Goal: Check status: Check status

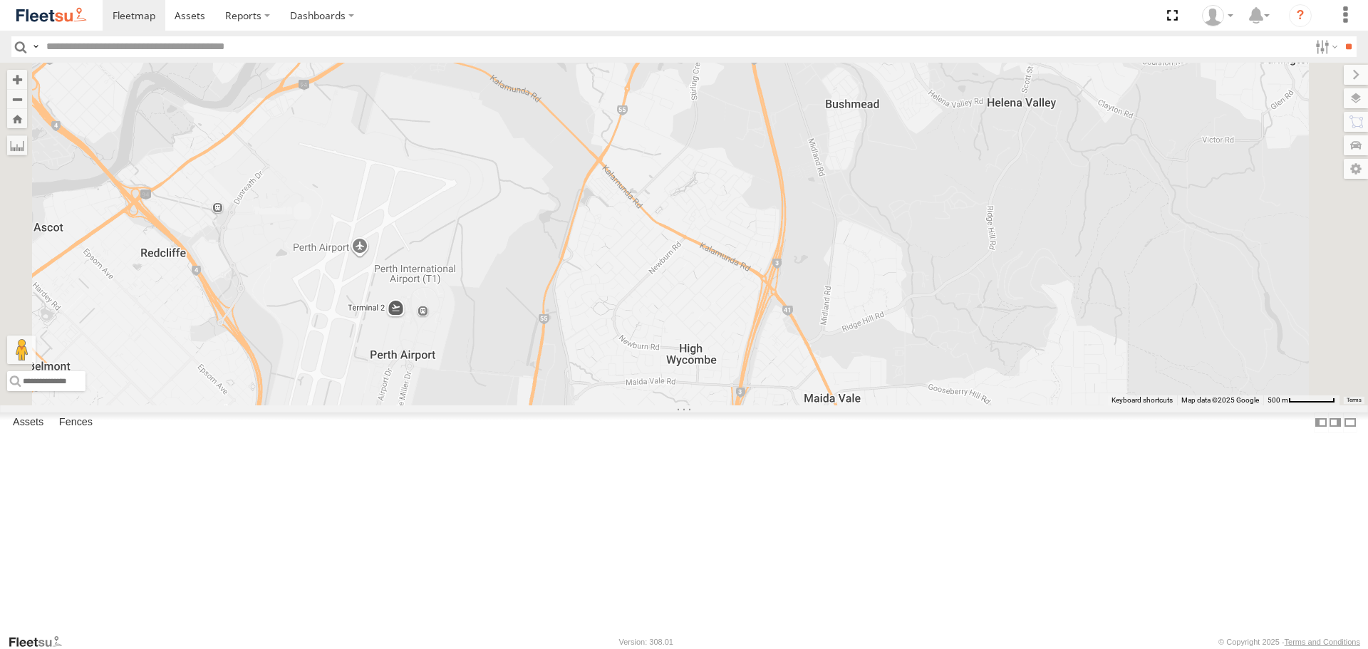
click at [0, 0] on span at bounding box center [0, 0] width 0 height 0
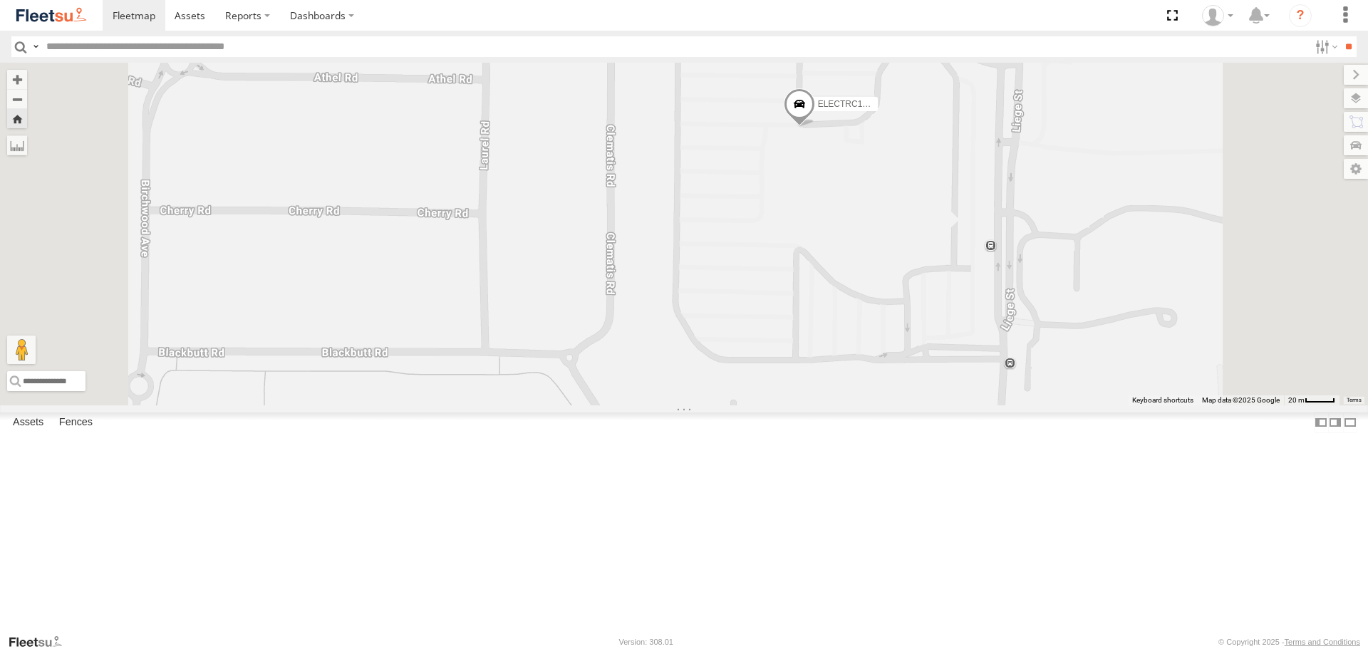
click at [815, 127] on span at bounding box center [799, 107] width 31 height 38
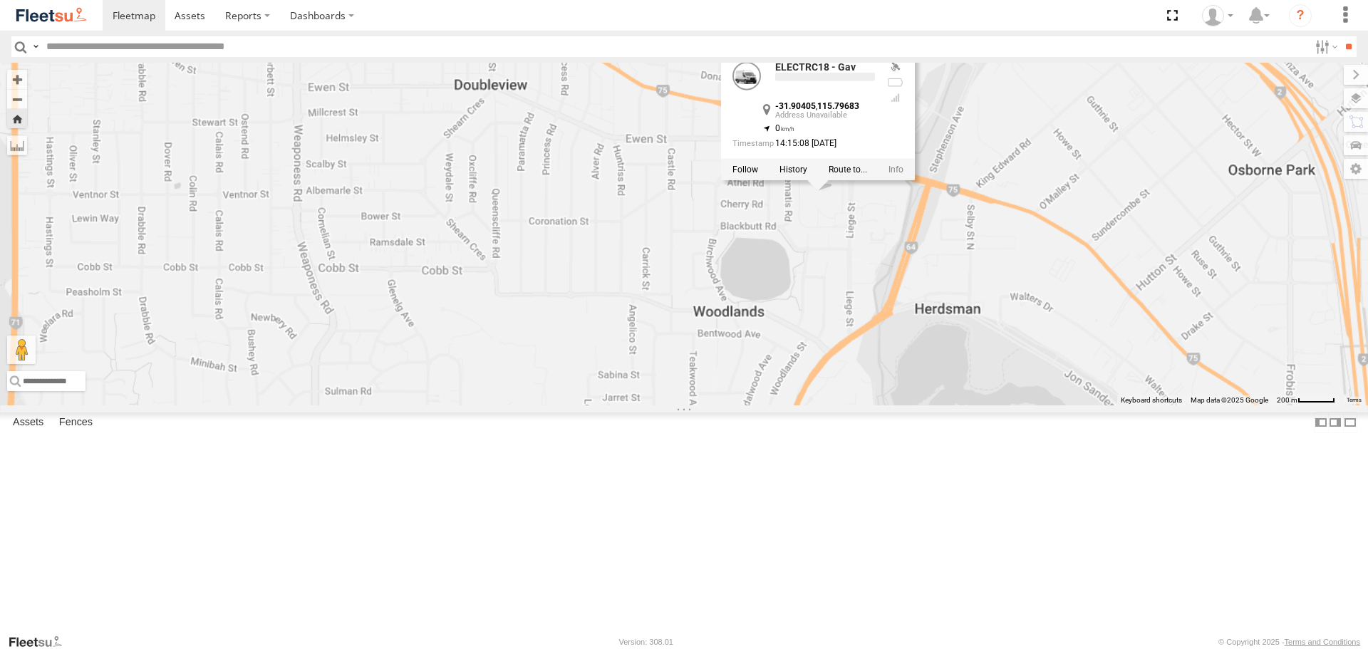
drag, startPoint x: 1011, startPoint y: 341, endPoint x: 1022, endPoint y: 344, distance: 11.3
click at [1012, 341] on div "ELECTRC18 - Gav ELECTRC18 - Gav -31.90405 , 115.79683 0 14:15:08 [DATE]" at bounding box center [684, 234] width 1368 height 342
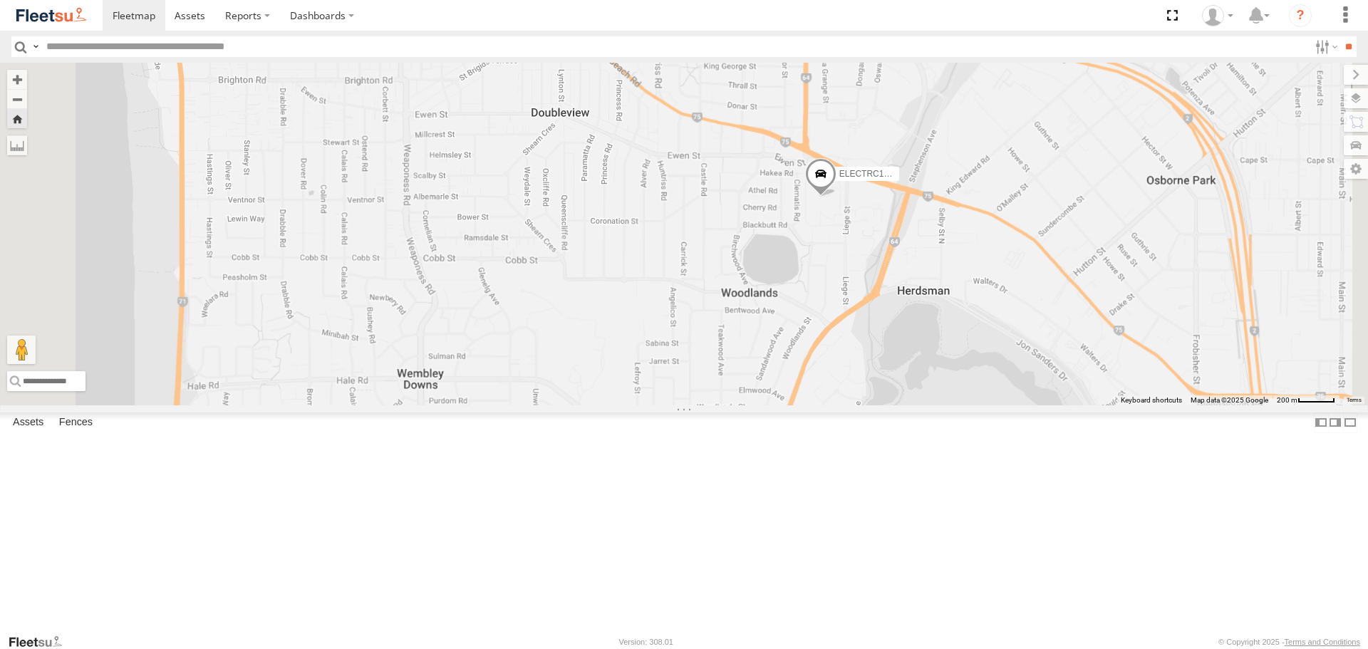
drag, startPoint x: 1078, startPoint y: 365, endPoint x: 932, endPoint y: 331, distance: 150.0
click at [933, 331] on div "ELECTRC18 - Gav" at bounding box center [684, 234] width 1368 height 342
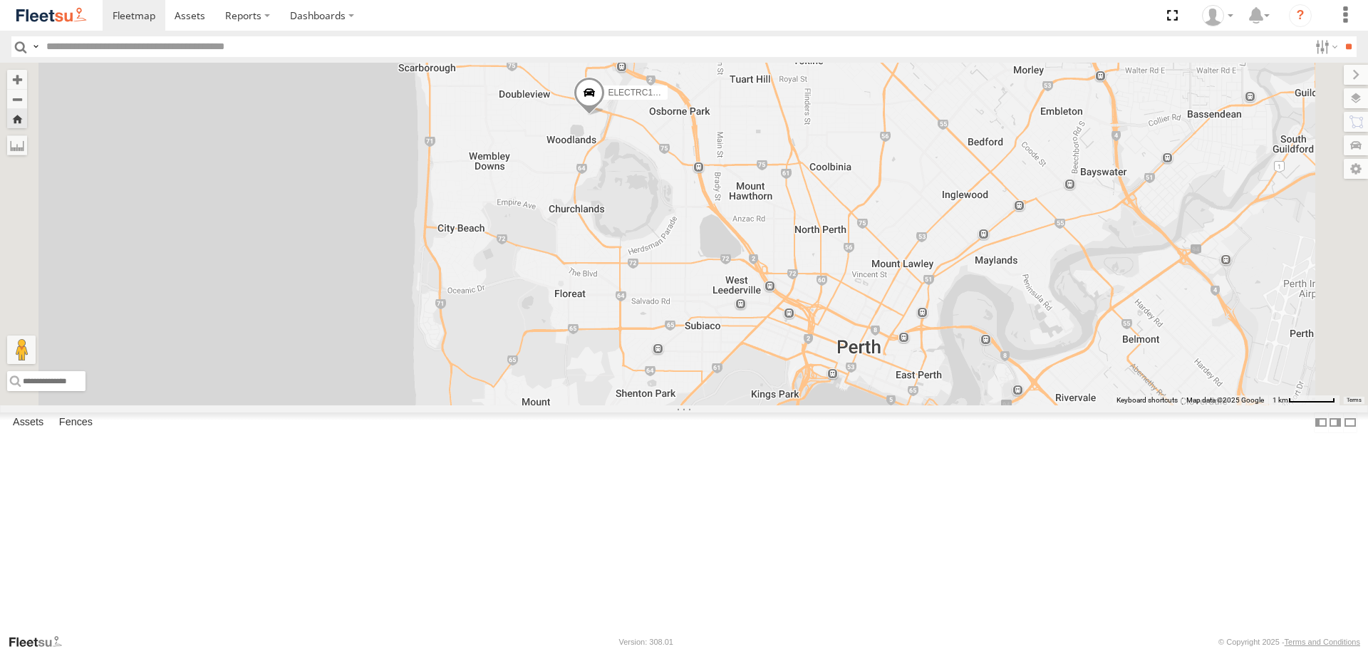
drag, startPoint x: 1043, startPoint y: 376, endPoint x: 917, endPoint y: 283, distance: 156.4
click at [917, 283] on div "ELECTRC18 - Gav" at bounding box center [684, 234] width 1368 height 342
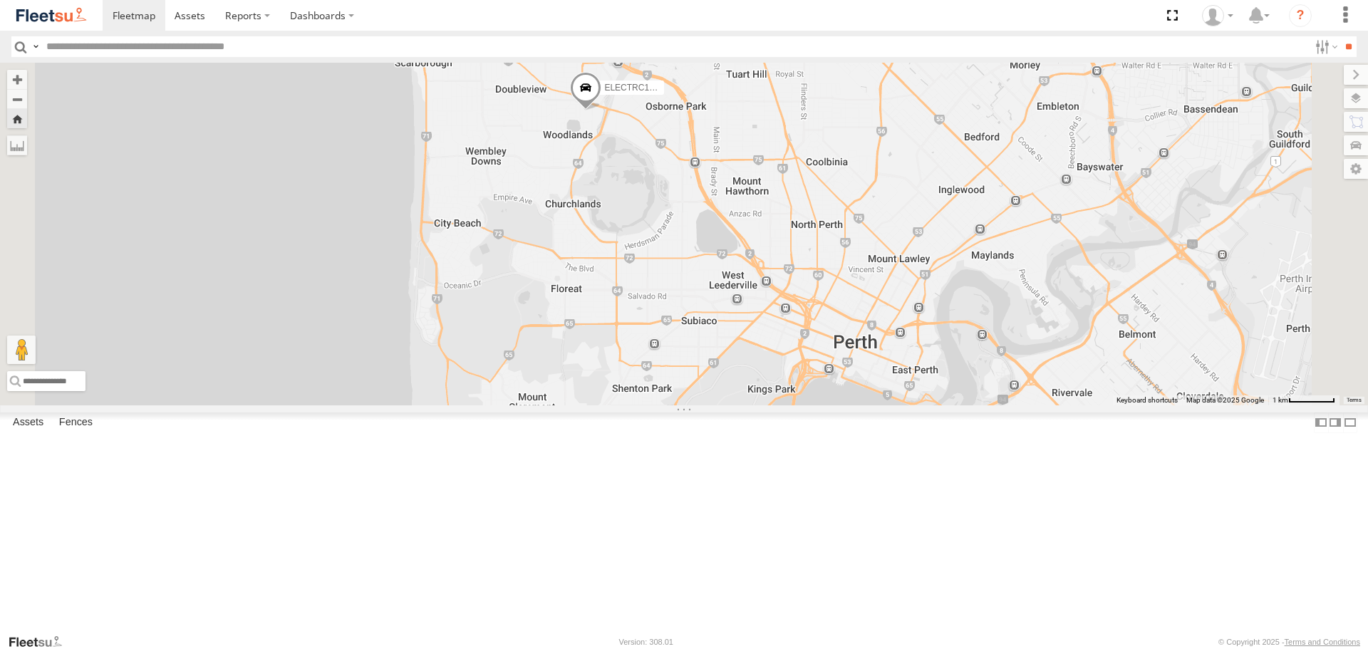
click at [0, 0] on span at bounding box center [0, 0] width 0 height 0
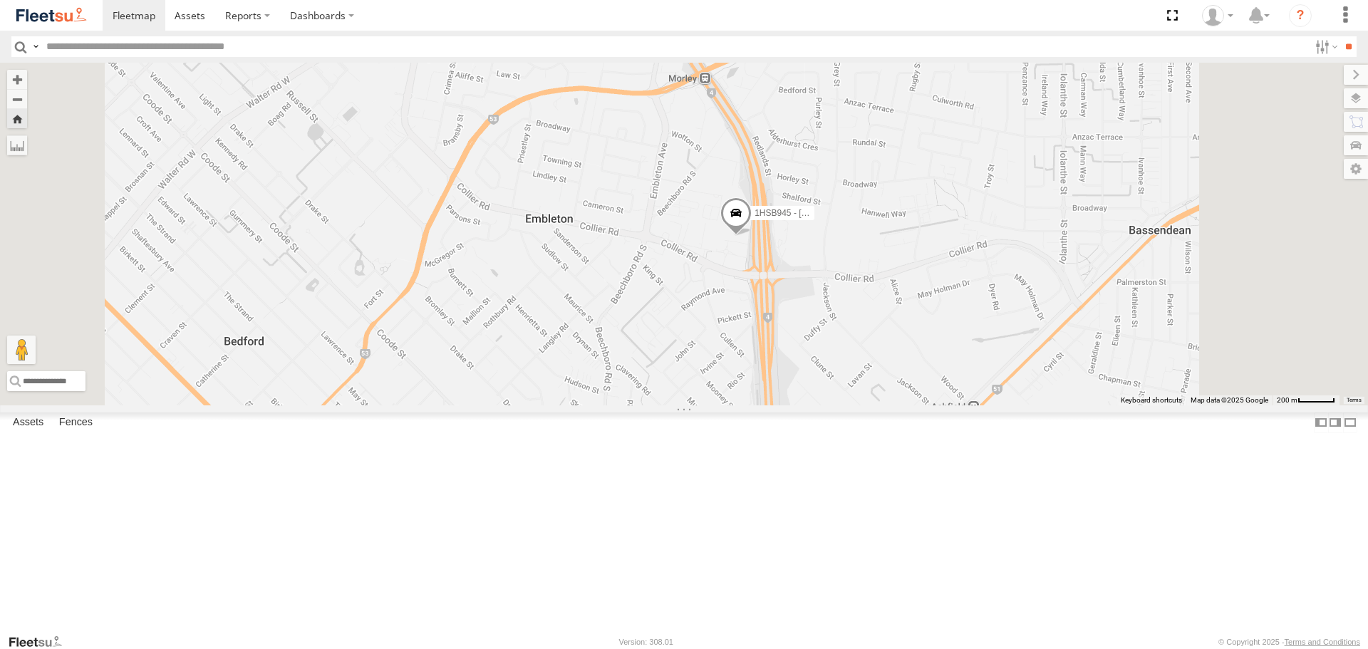
drag, startPoint x: 875, startPoint y: 409, endPoint x: 878, endPoint y: 348, distance: 61.4
click at [878, 348] on div "1HSB945 - [PERSON_NAME]" at bounding box center [684, 234] width 1368 height 342
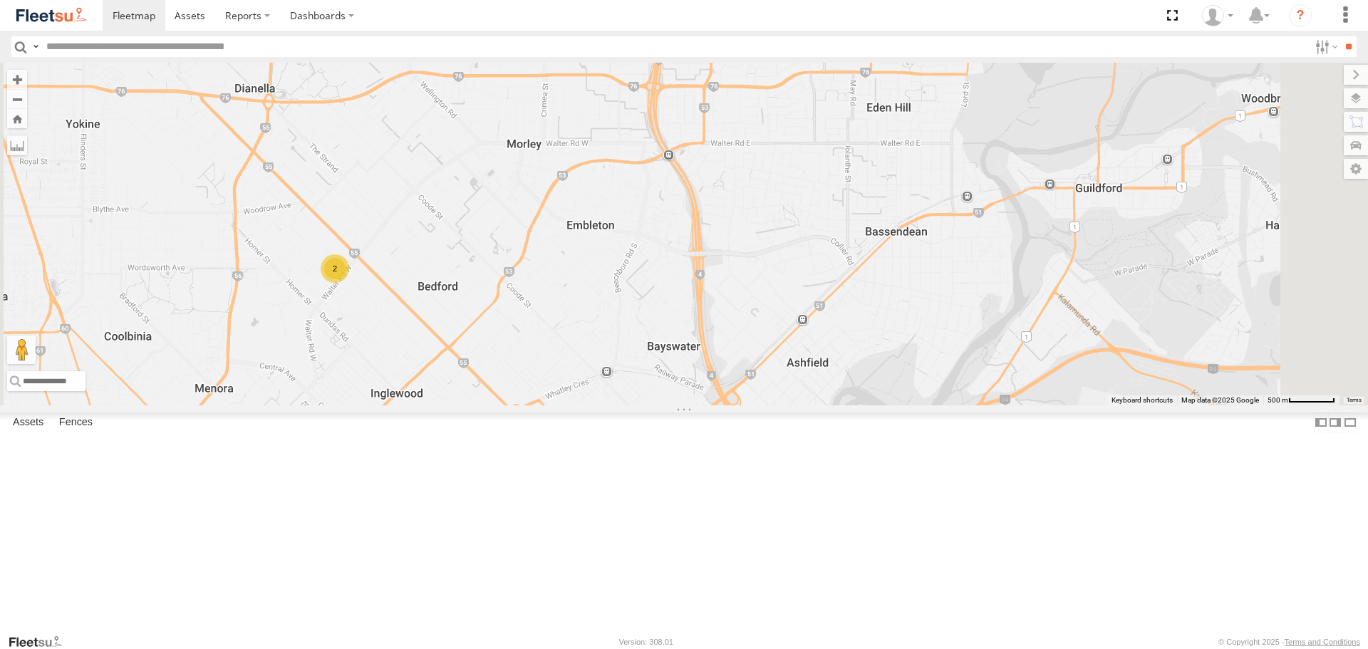
click at [0, 0] on span at bounding box center [0, 0] width 0 height 0
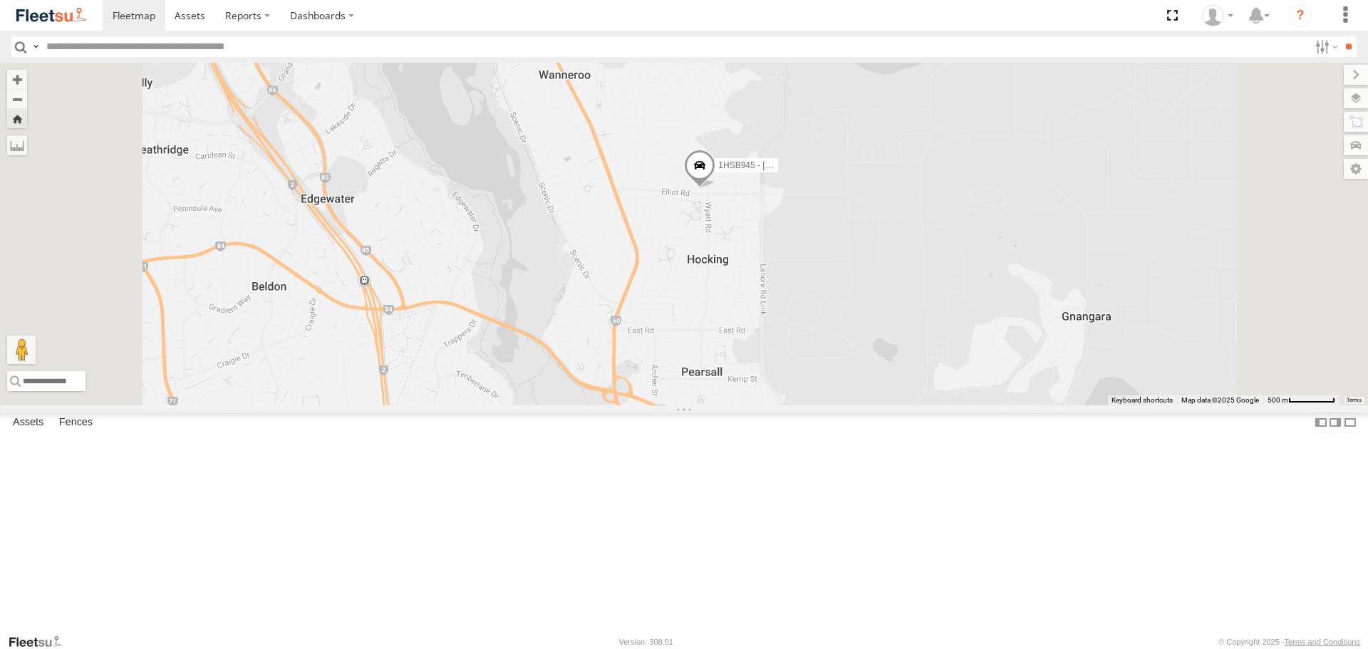
click at [88, 12] on img at bounding box center [51, 15] width 74 height 19
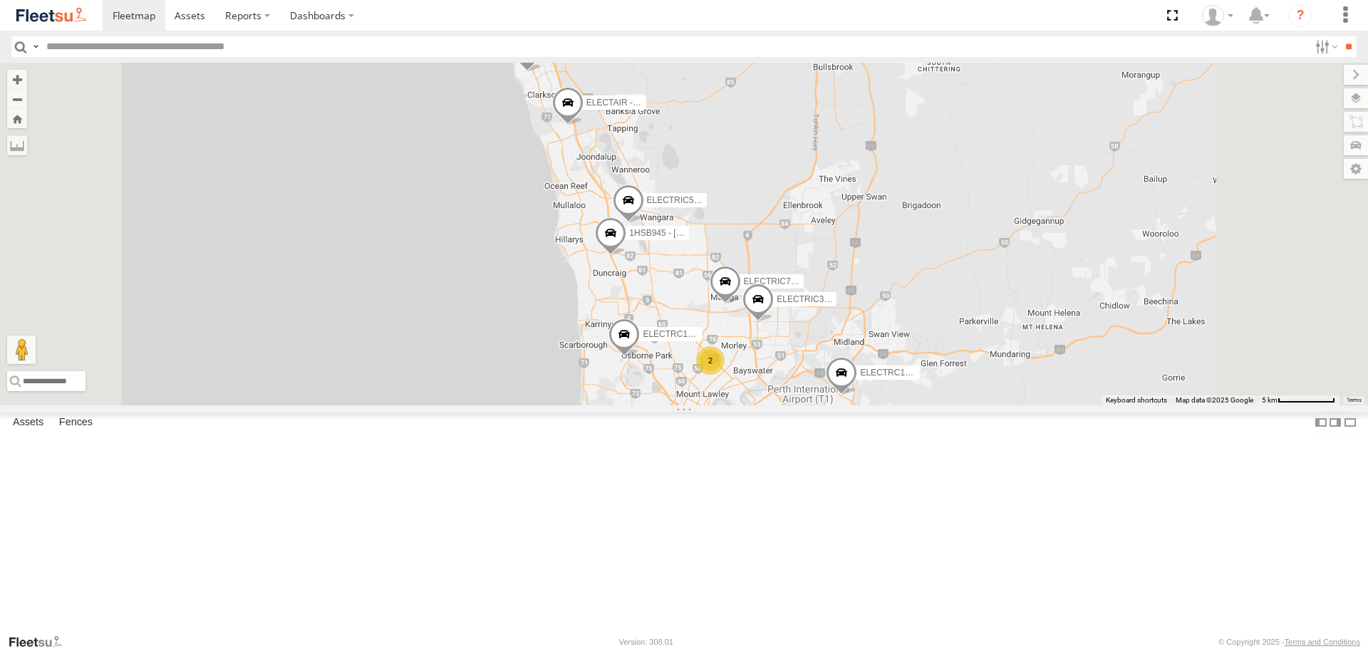
click at [0, 0] on span at bounding box center [0, 0] width 0 height 0
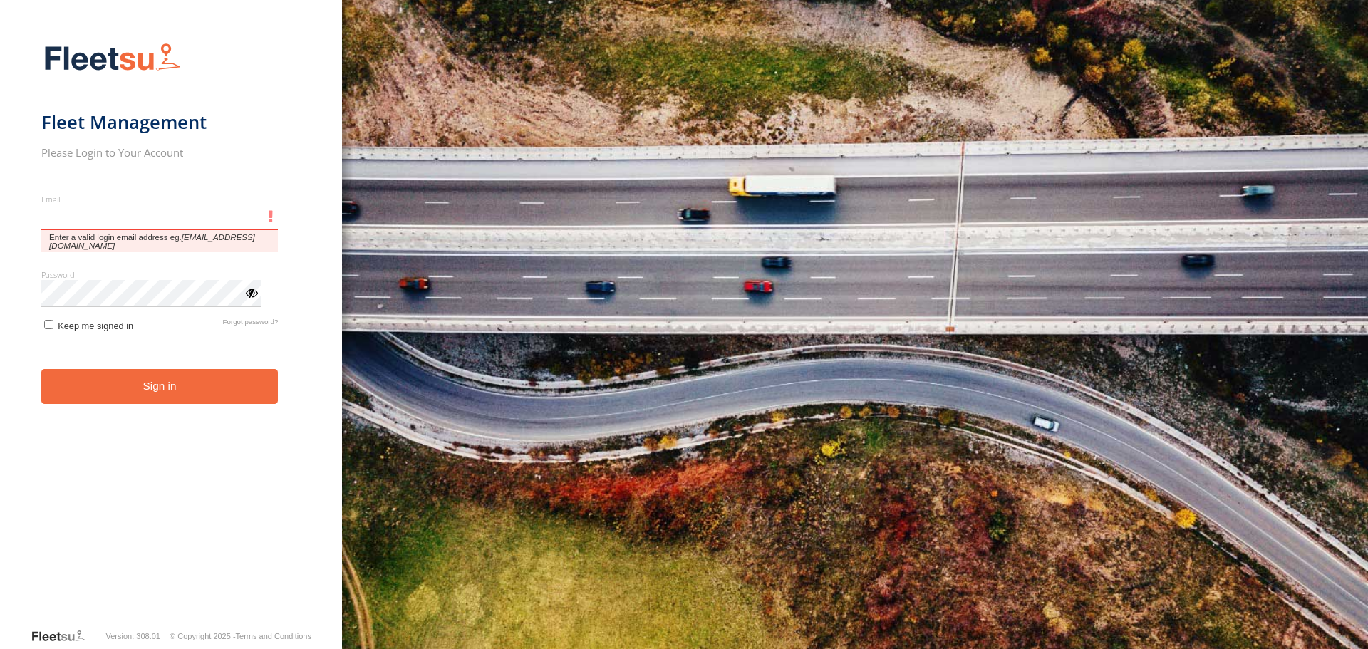
type input "**********"
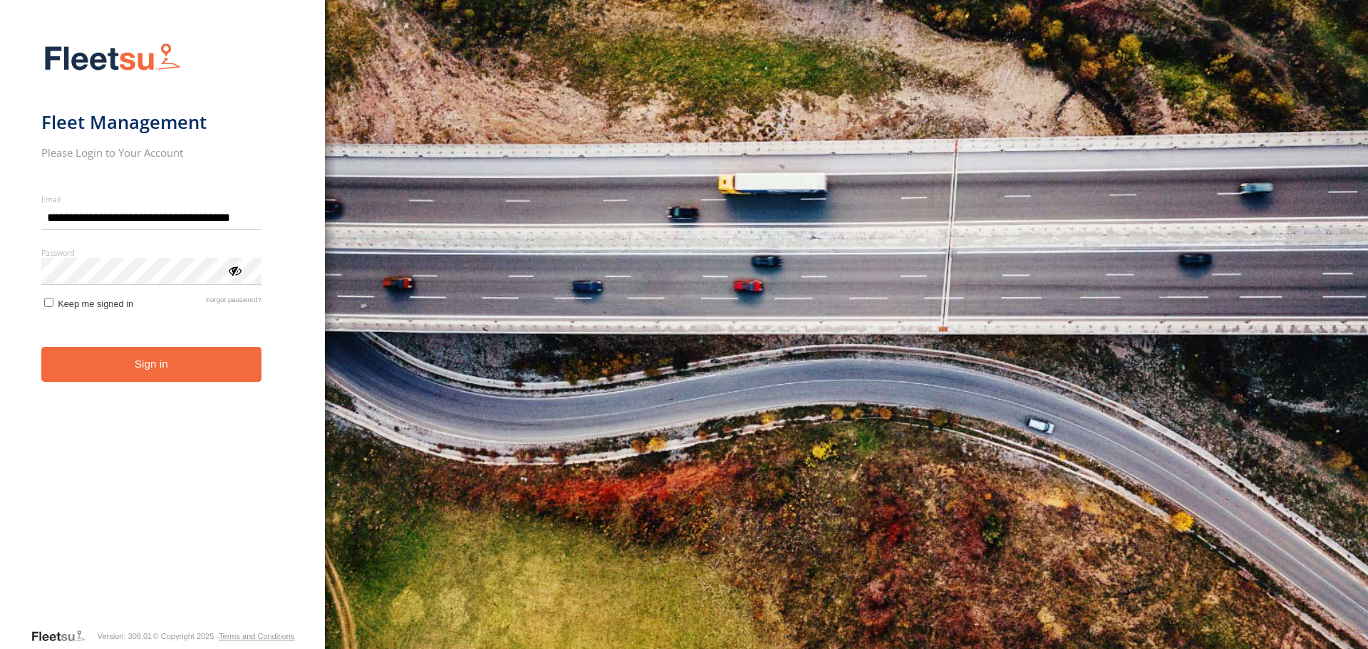
click at [129, 395] on form "**********" at bounding box center [162, 331] width 243 height 594
click at [159, 366] on button "Sign in" at bounding box center [151, 364] width 220 height 35
